Goal: Check status: Check status

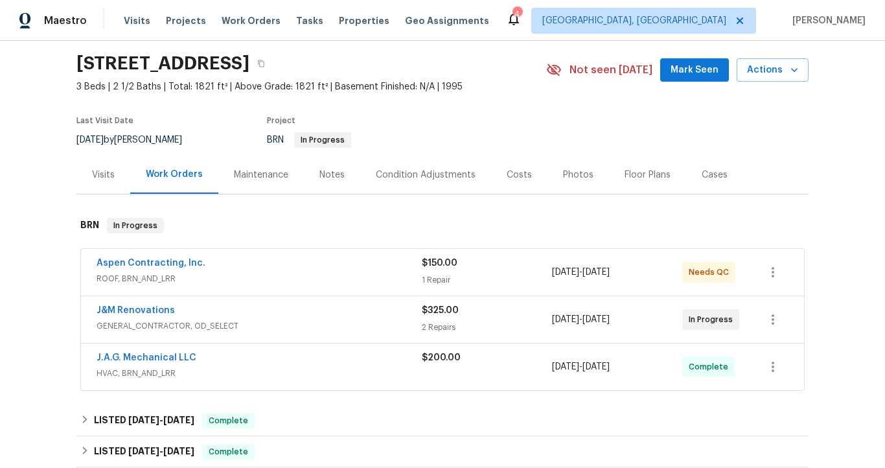
scroll to position [74, 0]
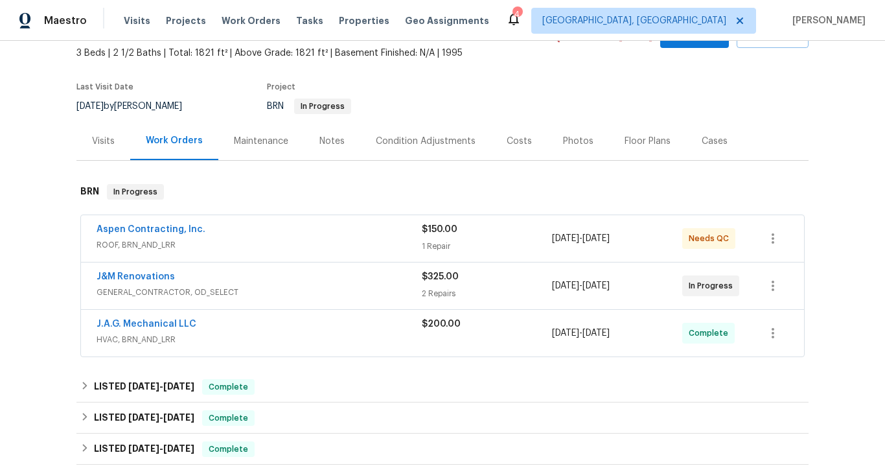
click at [258, 286] on span "GENERAL_CONTRACTOR, OD_SELECT" at bounding box center [259, 292] width 325 height 13
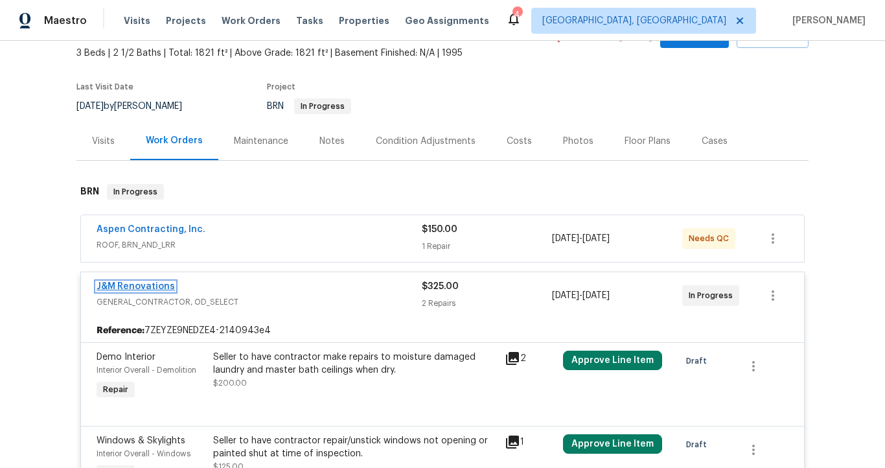
click at [151, 288] on link "J&M Renovations" at bounding box center [136, 286] width 78 height 9
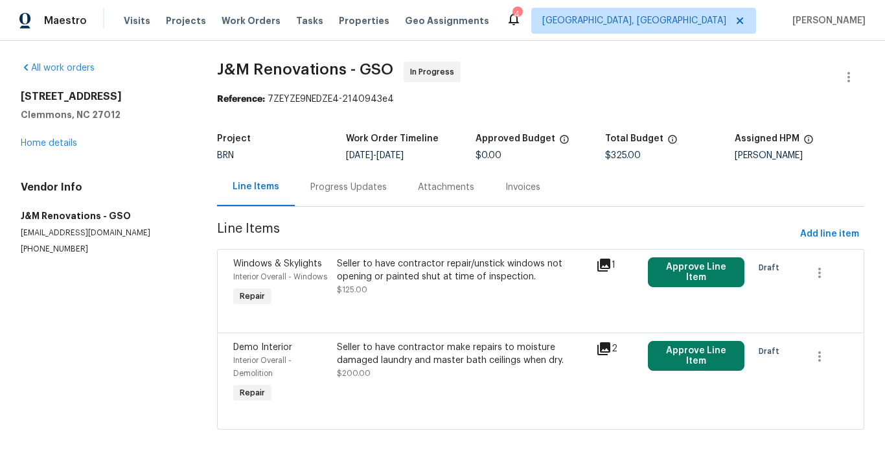
scroll to position [9, 0]
click at [336, 181] on div "Progress Updates" at bounding box center [348, 187] width 76 height 13
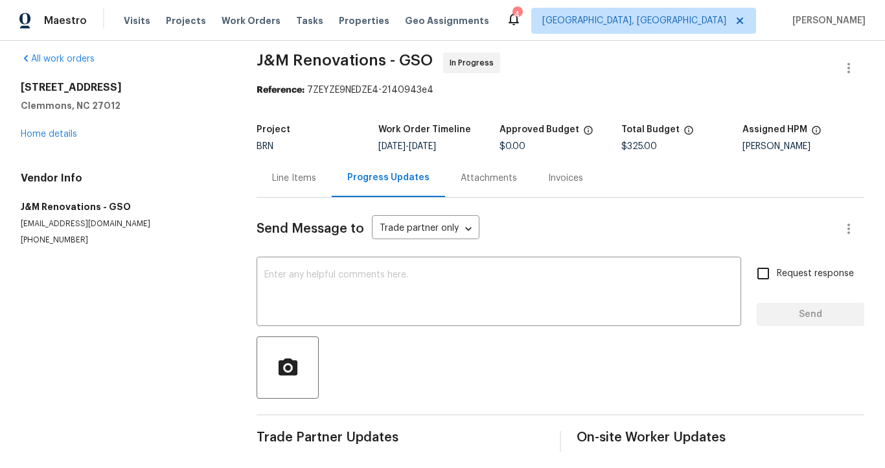
scroll to position [24, 0]
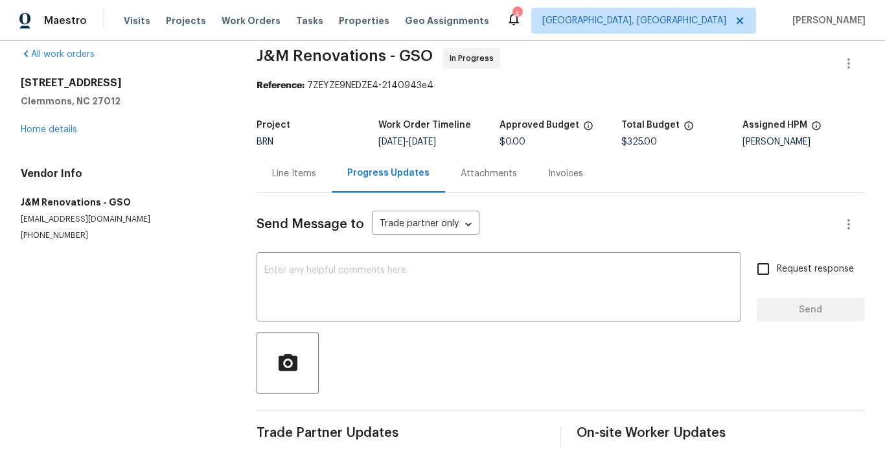
click at [308, 167] on div "Line Items" at bounding box center [294, 173] width 44 height 13
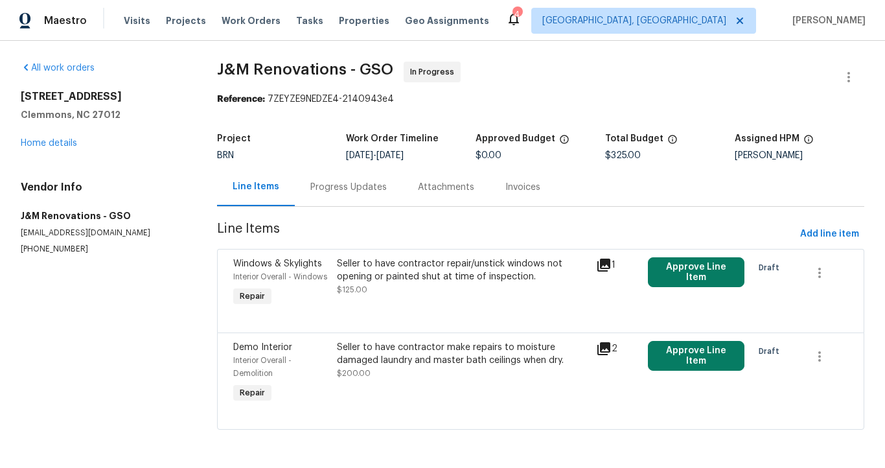
scroll to position [9, 0]
